Goal: Task Accomplishment & Management: Manage account settings

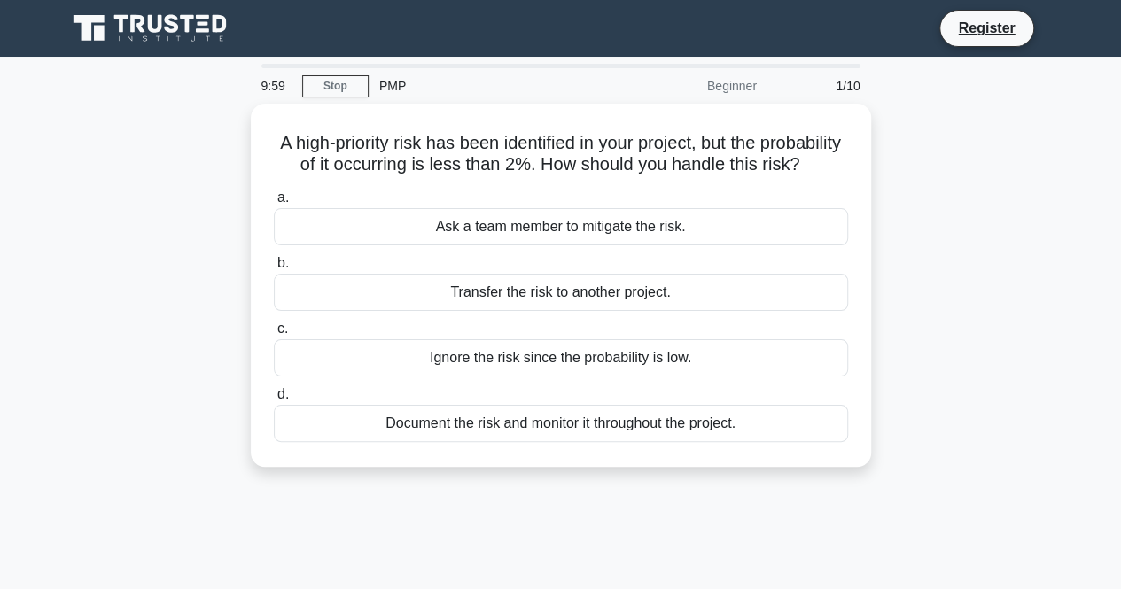
drag, startPoint x: 0, startPoint y: 0, endPoint x: 934, endPoint y: 314, distance: 985.4
click at [934, 314] on div "A high-priority risk has been identified in your project, but the probability o…" at bounding box center [561, 296] width 1010 height 385
click at [163, 24] on icon at bounding box center [151, 29] width 170 height 34
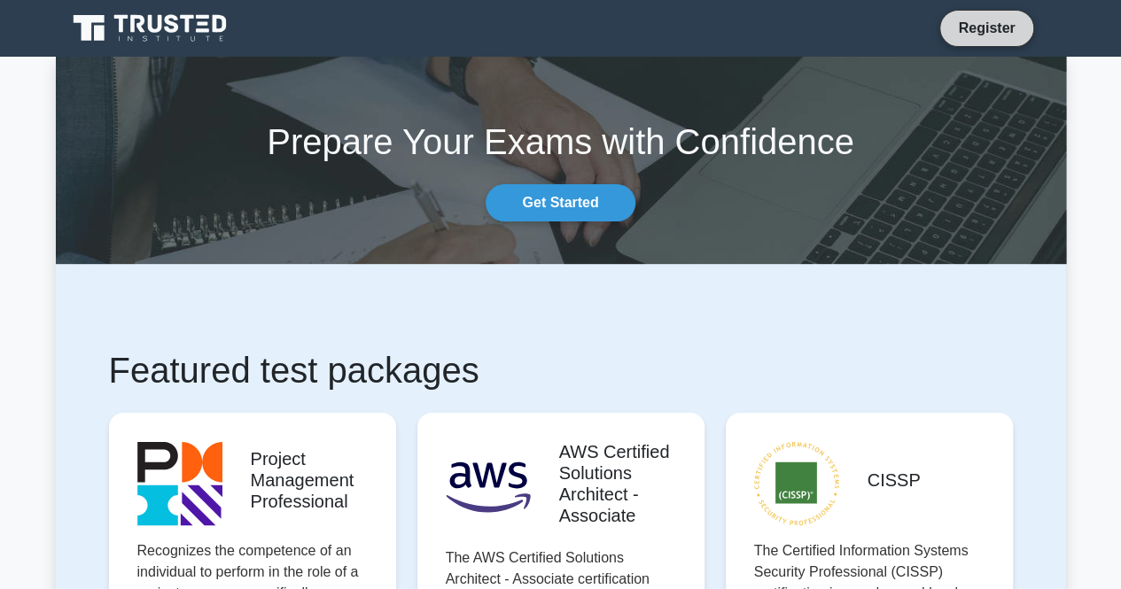
click at [971, 30] on link "Register" at bounding box center [986, 28] width 78 height 22
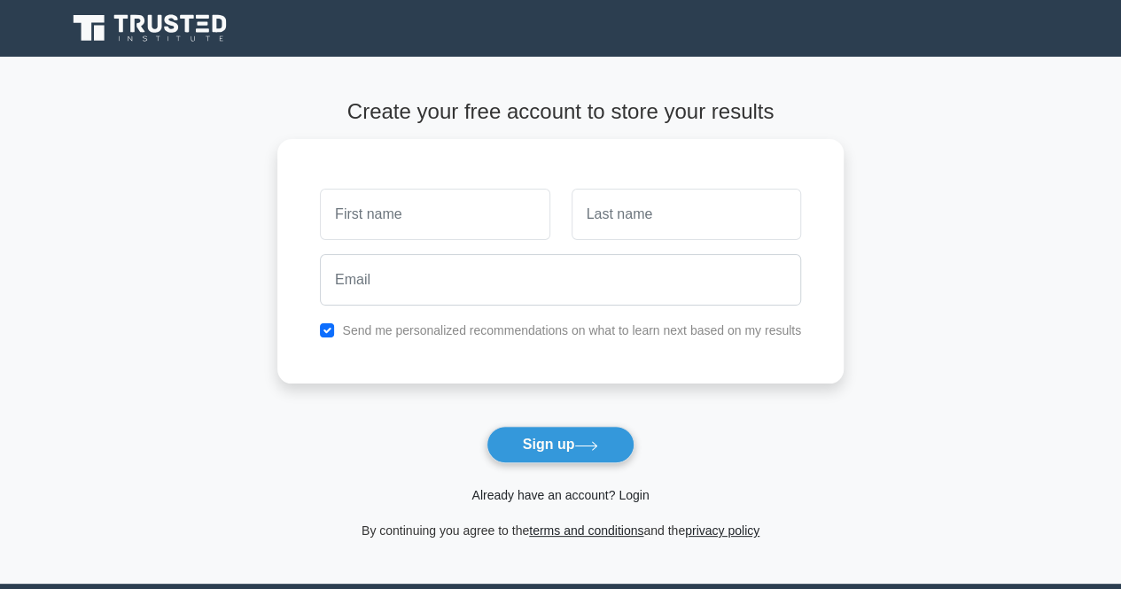
click at [573, 494] on link "Already have an account? Login" at bounding box center [559, 495] width 177 height 14
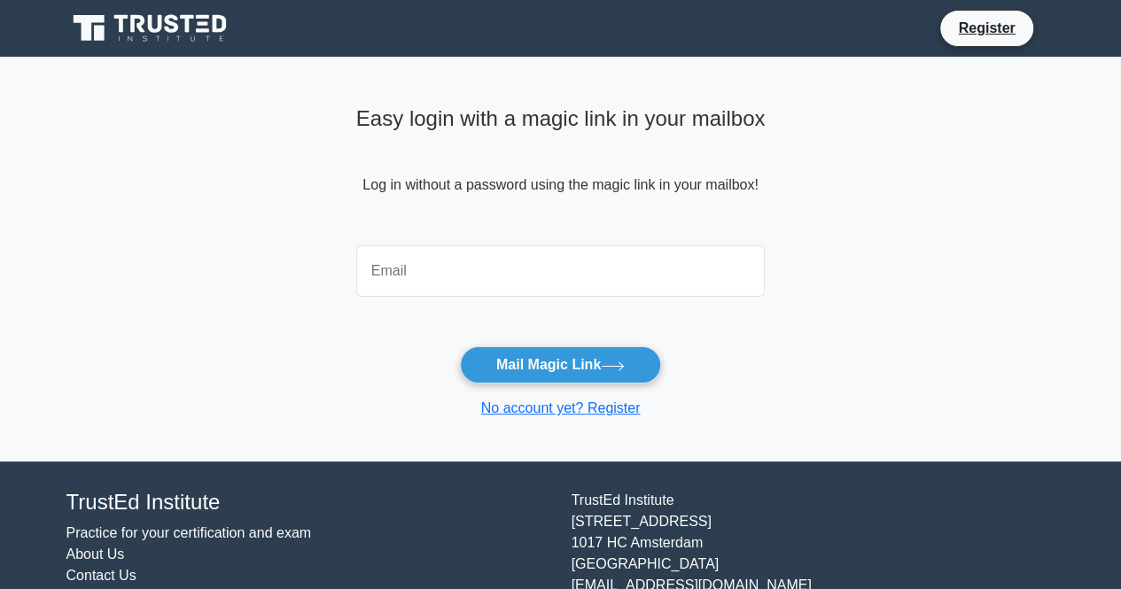
click at [484, 267] on input "email" at bounding box center [560, 270] width 409 height 51
type input "bekjanovalibek@gmail.com"
type input "alibek@sam.kz"
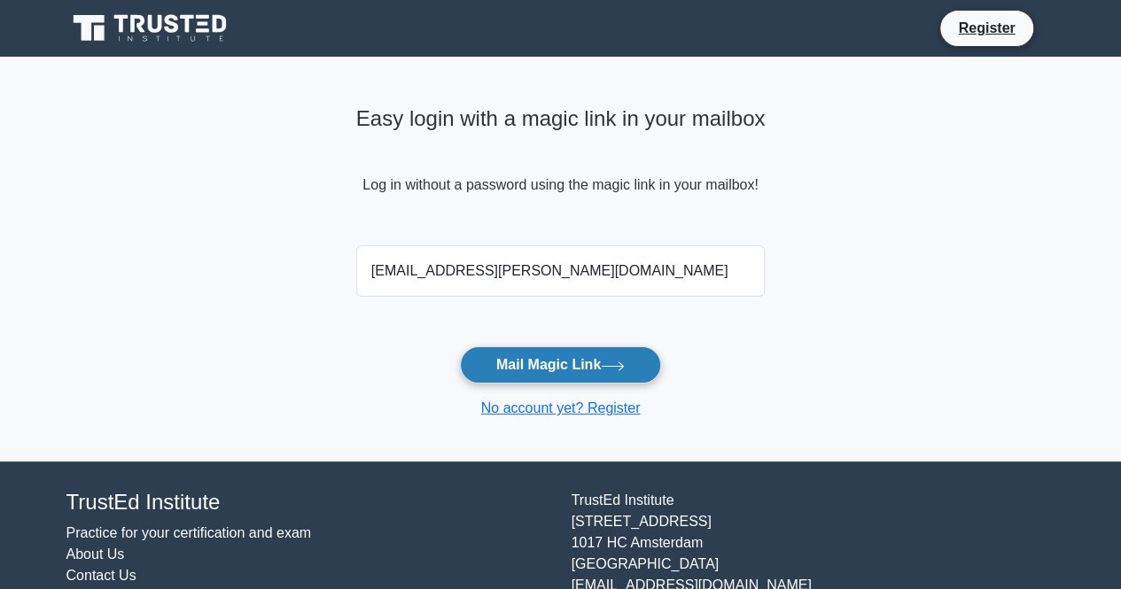
click at [581, 358] on button "Mail Magic Link" at bounding box center [560, 365] width 201 height 37
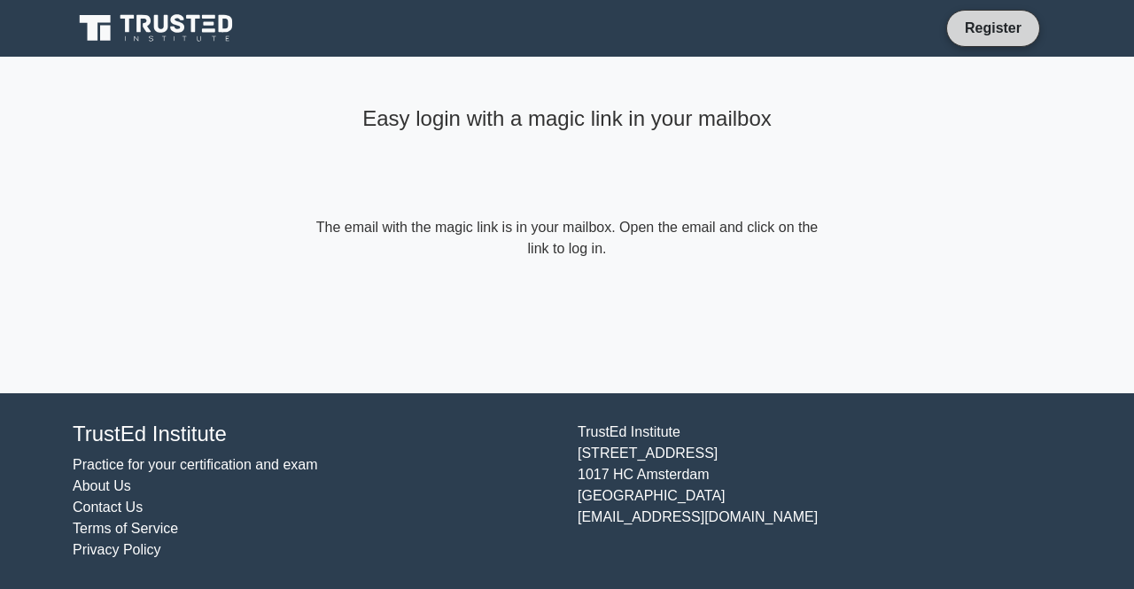
click at [977, 25] on link "Register" at bounding box center [994, 28] width 78 height 22
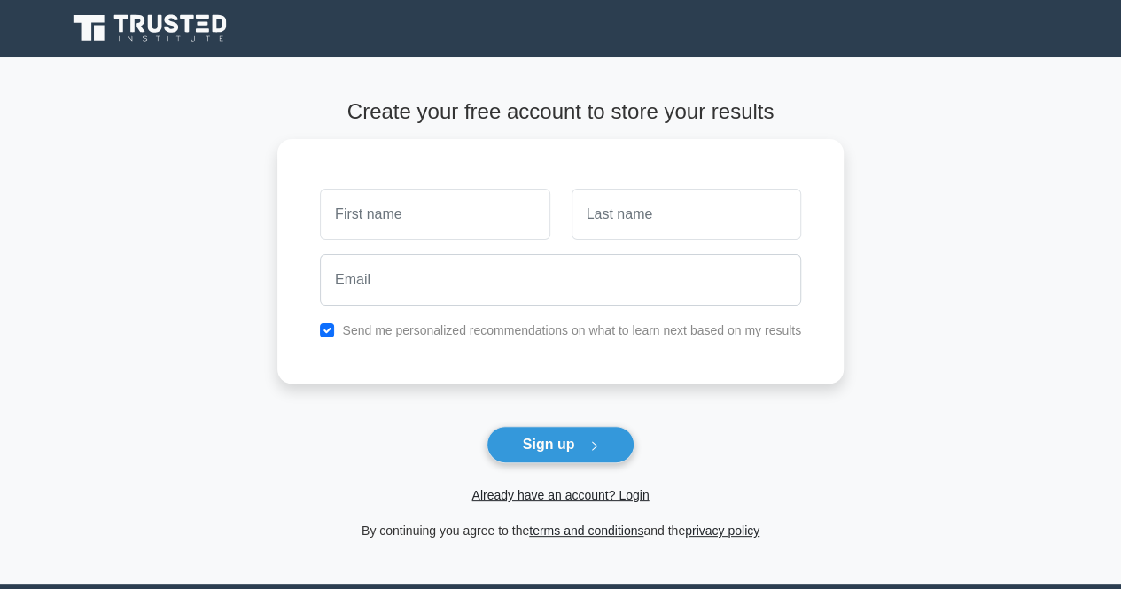
click at [198, 15] on icon at bounding box center [203, 17] width 13 height 4
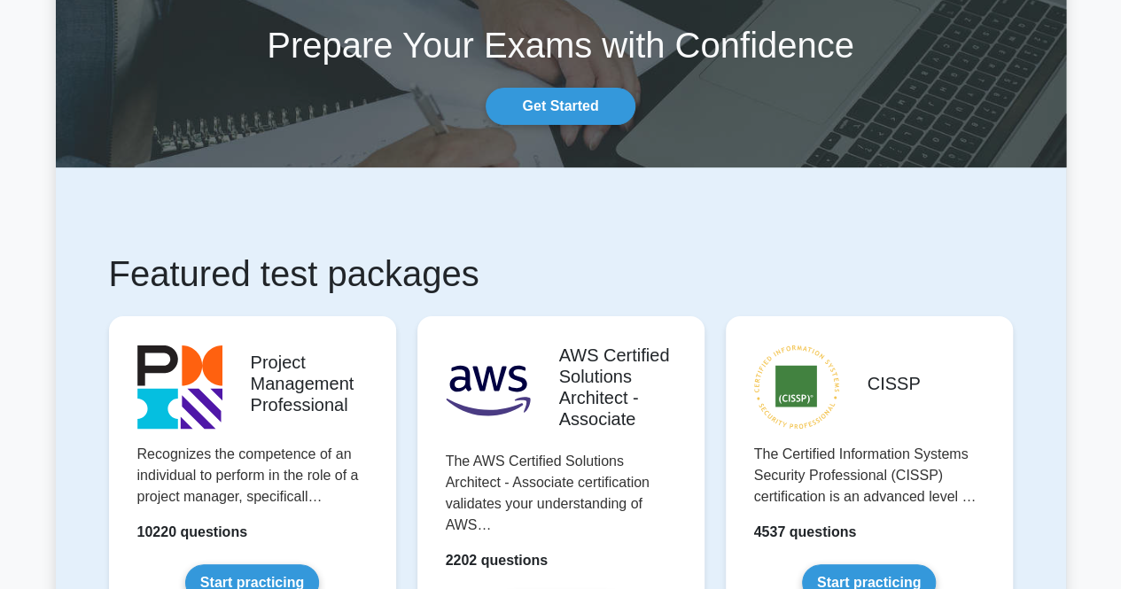
scroll to position [94, 0]
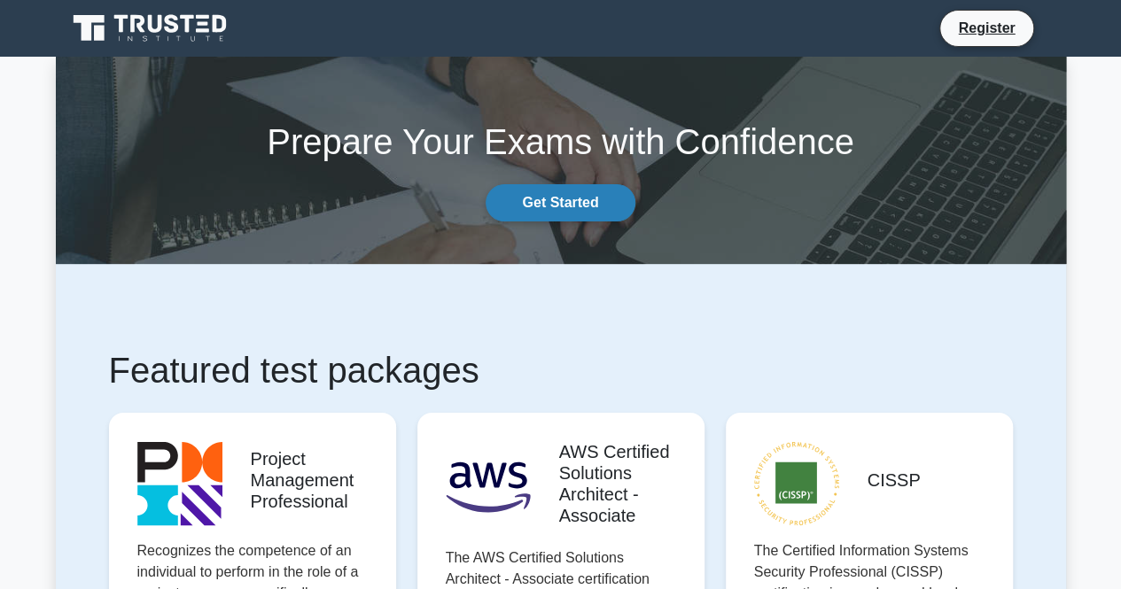
click at [558, 193] on link "Get Started" at bounding box center [560, 202] width 149 height 37
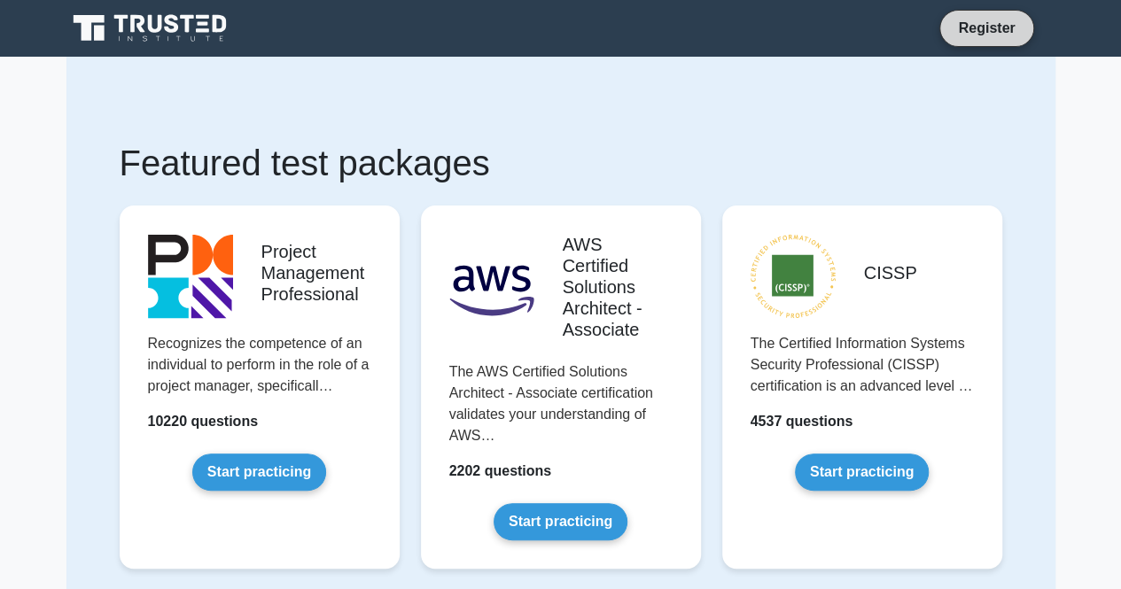
click at [1009, 36] on link "Register" at bounding box center [986, 28] width 78 height 22
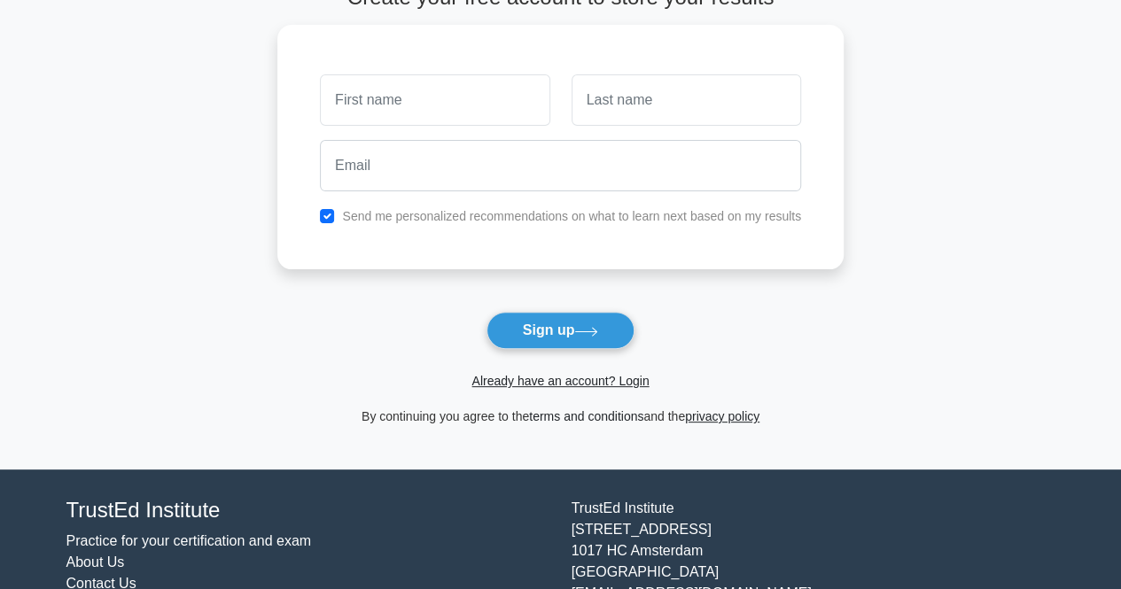
scroll to position [115, 0]
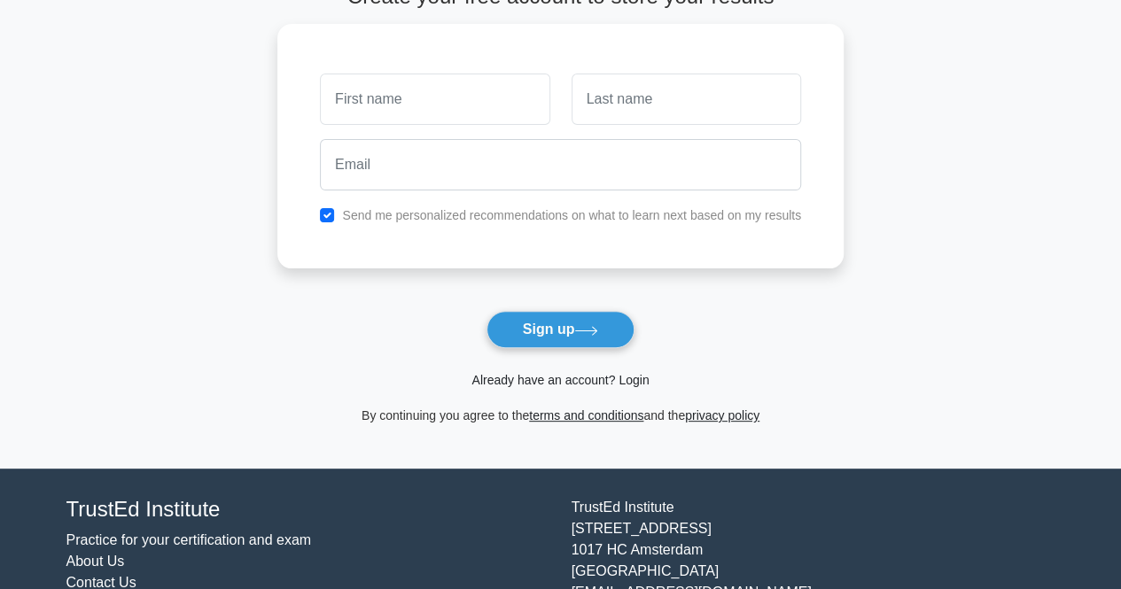
click at [514, 378] on link "Already have an account? Login" at bounding box center [559, 380] width 177 height 14
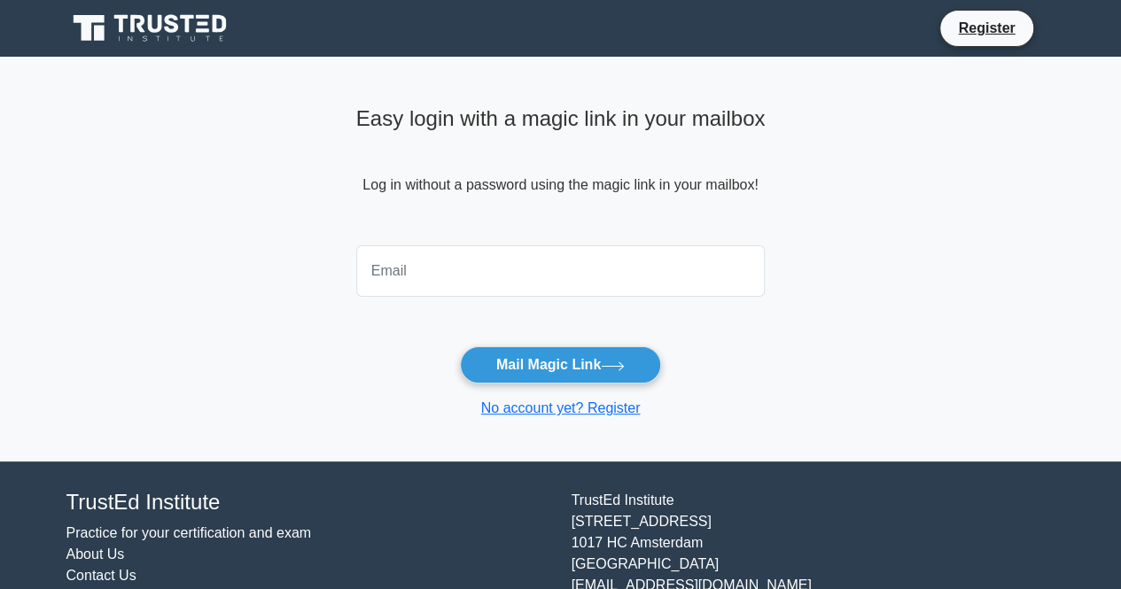
click at [508, 271] on input "email" at bounding box center [560, 270] width 409 height 51
type input "и"
type input "bekjanovalibek@gmail.com"
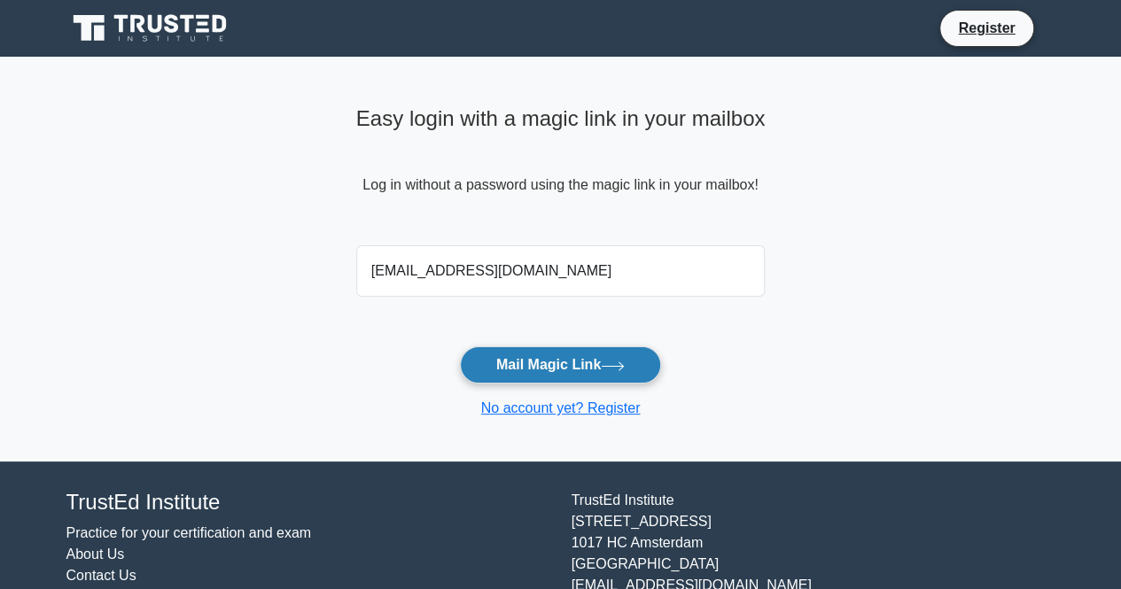
click at [551, 370] on button "Mail Magic Link" at bounding box center [560, 365] width 201 height 37
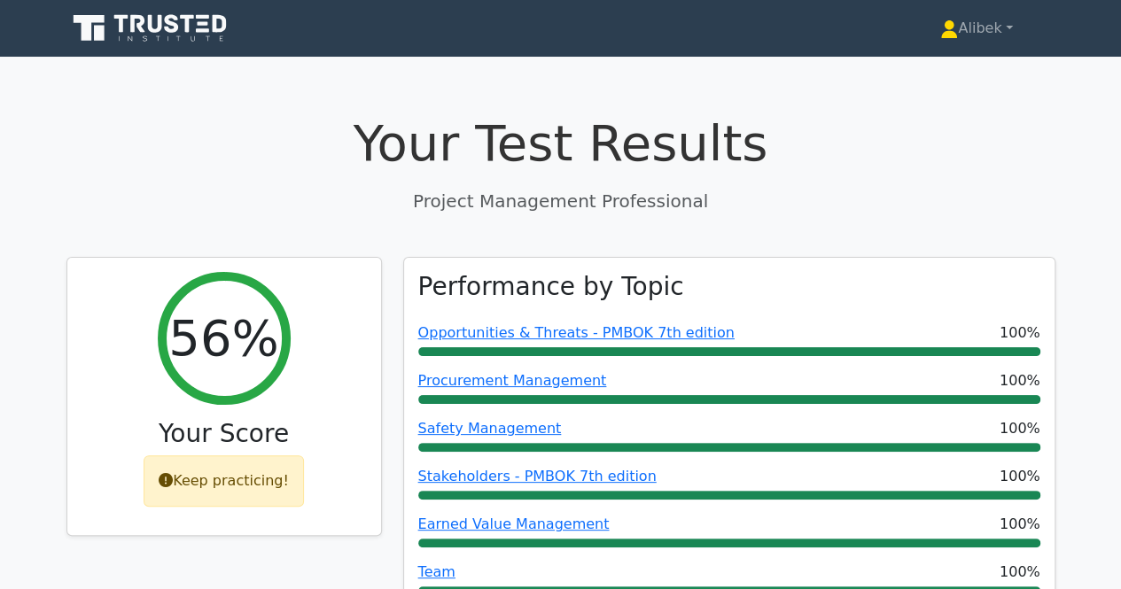
click at [799, 197] on p "Project Management Professional" at bounding box center [560, 201] width 989 height 27
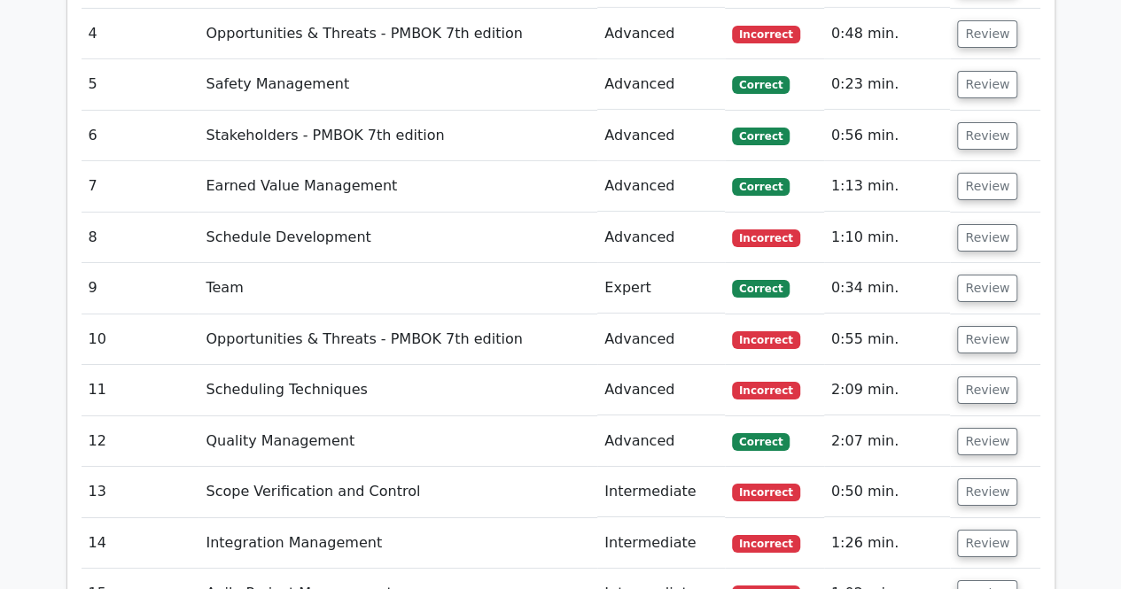
scroll to position [3397, 0]
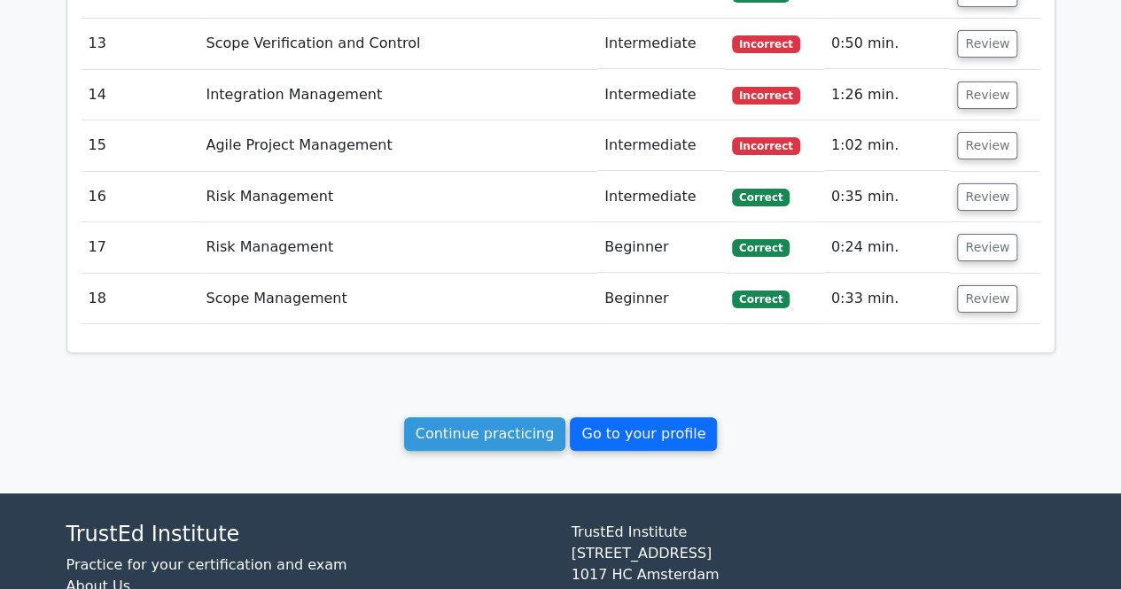
click at [574, 417] on link "Go to your profile" at bounding box center [643, 434] width 147 height 34
